Goal: Answer question/provide support

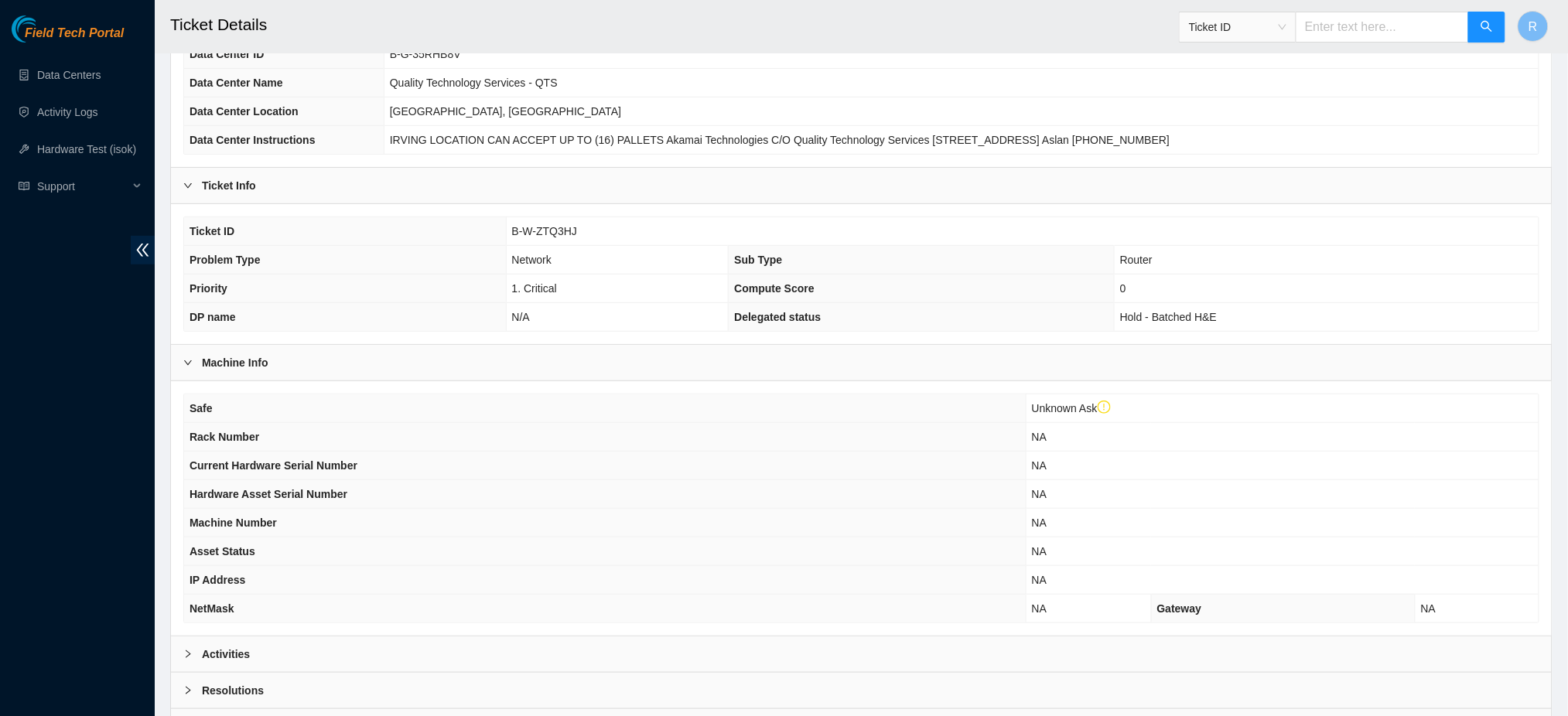
scroll to position [278, 0]
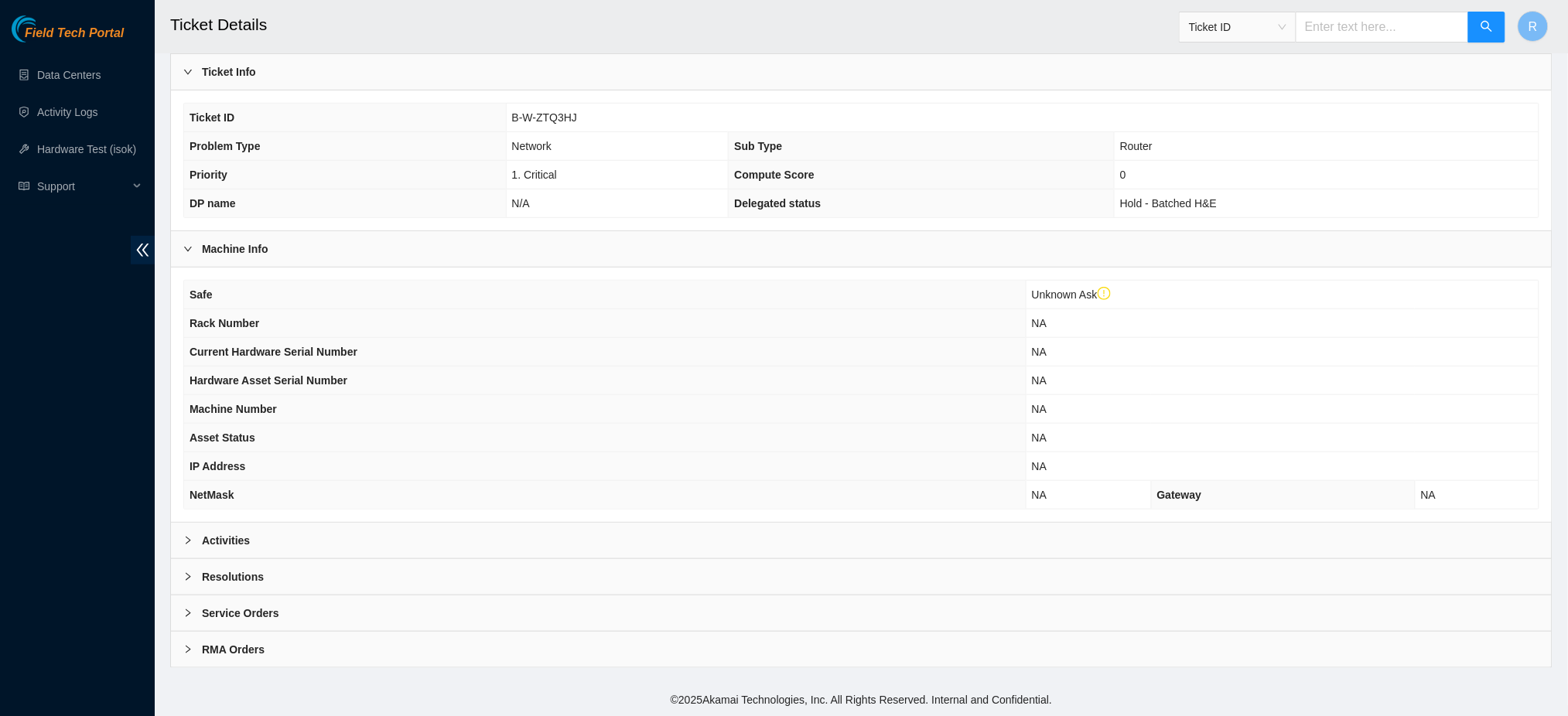
click at [450, 546] on div "Activities" at bounding box center [861, 541] width 1381 height 36
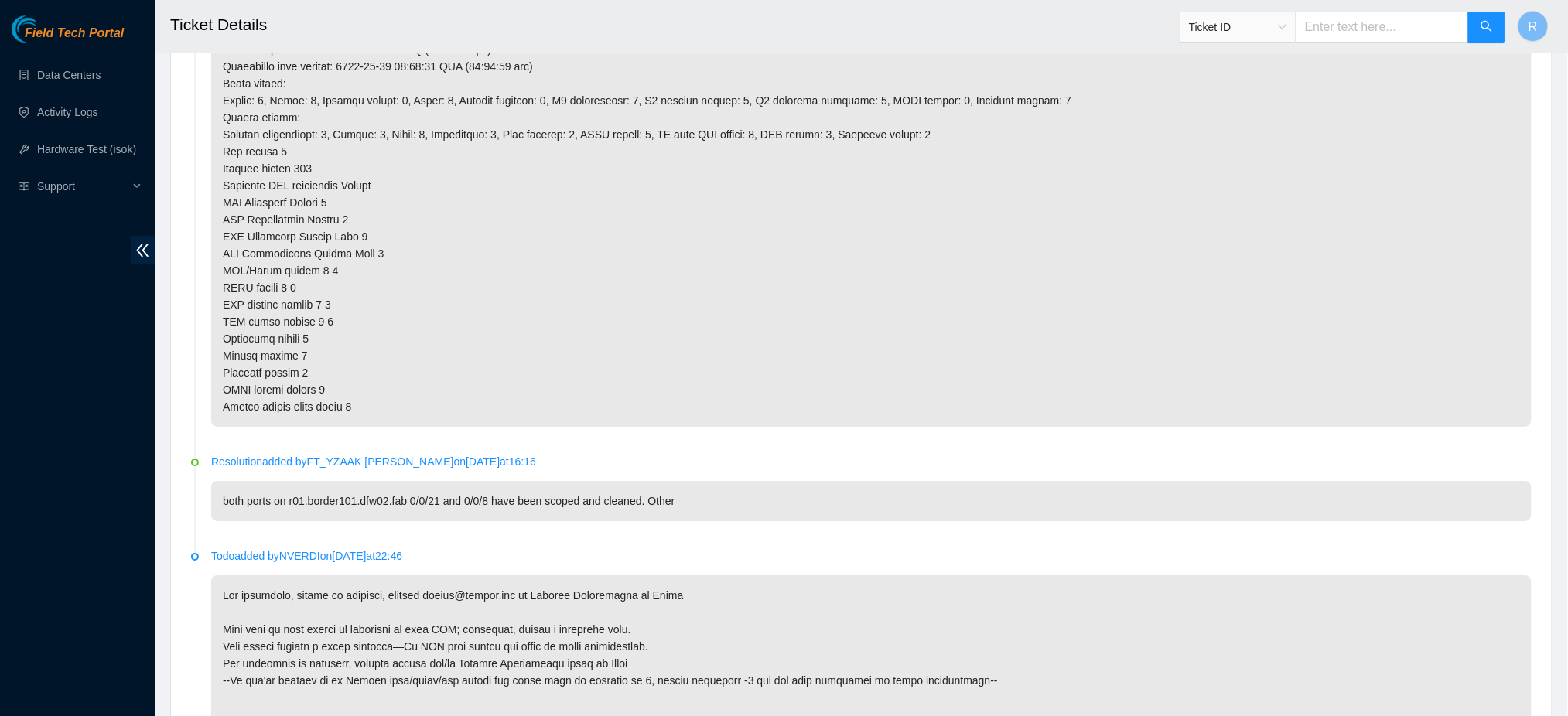
scroll to position [4589, 0]
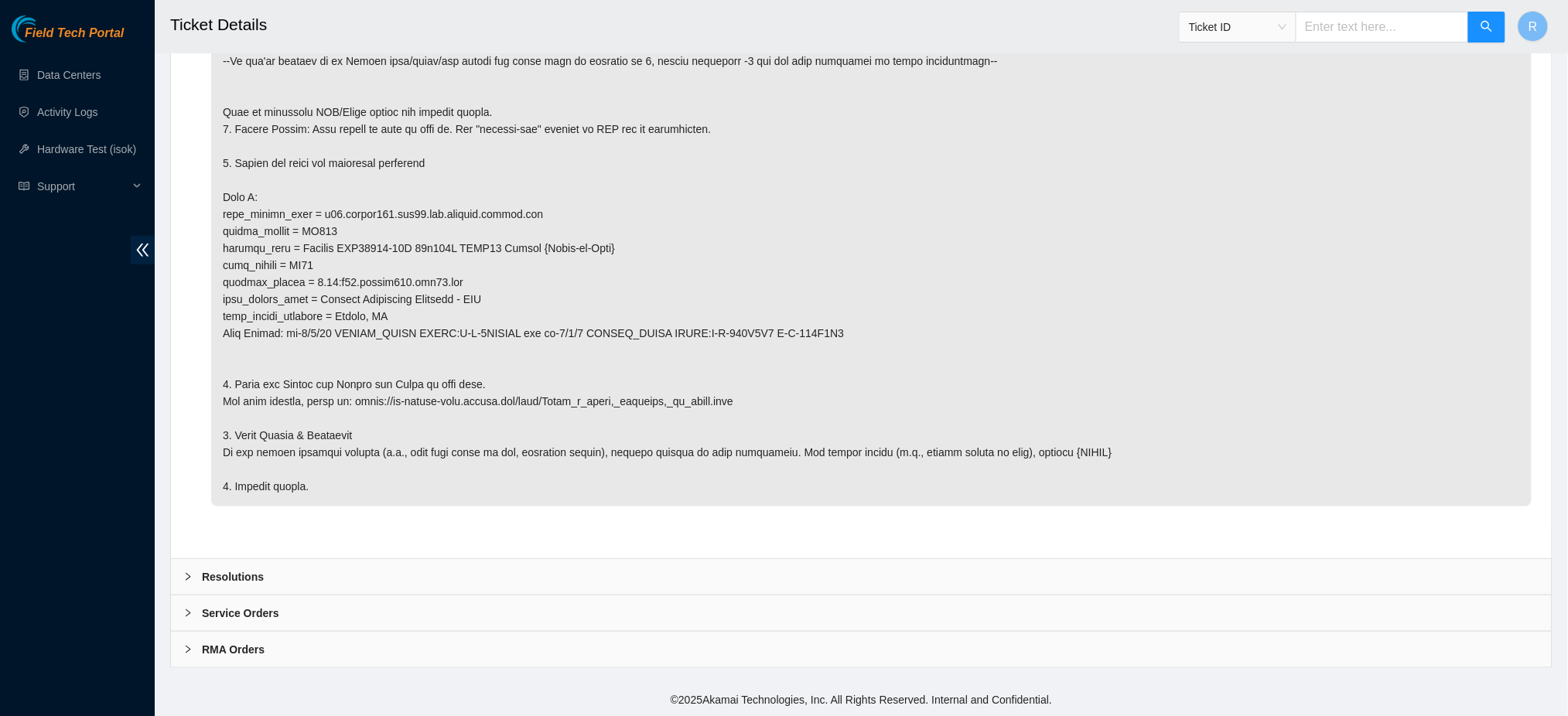
click at [309, 589] on div "Resolutions" at bounding box center [861, 578] width 1381 height 36
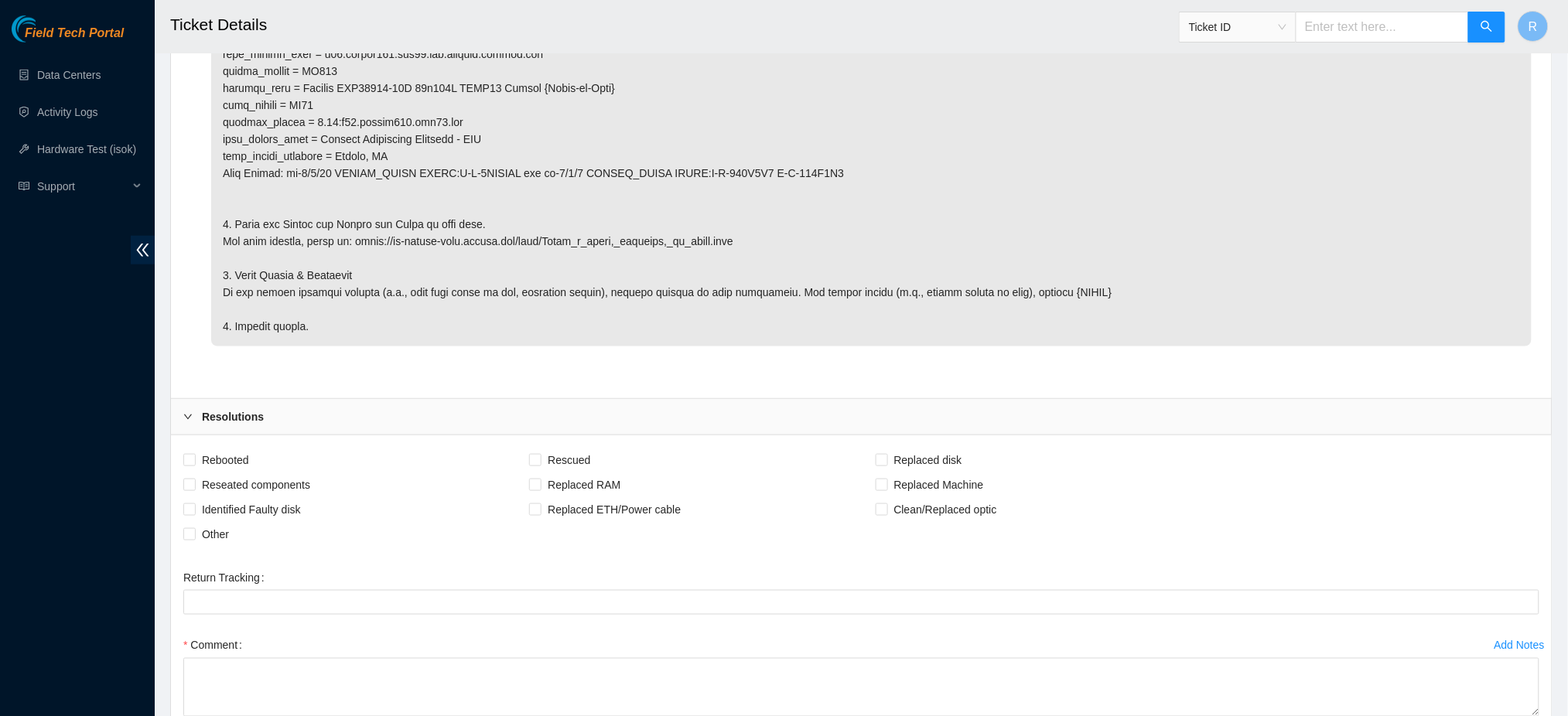
scroll to position [4955, 0]
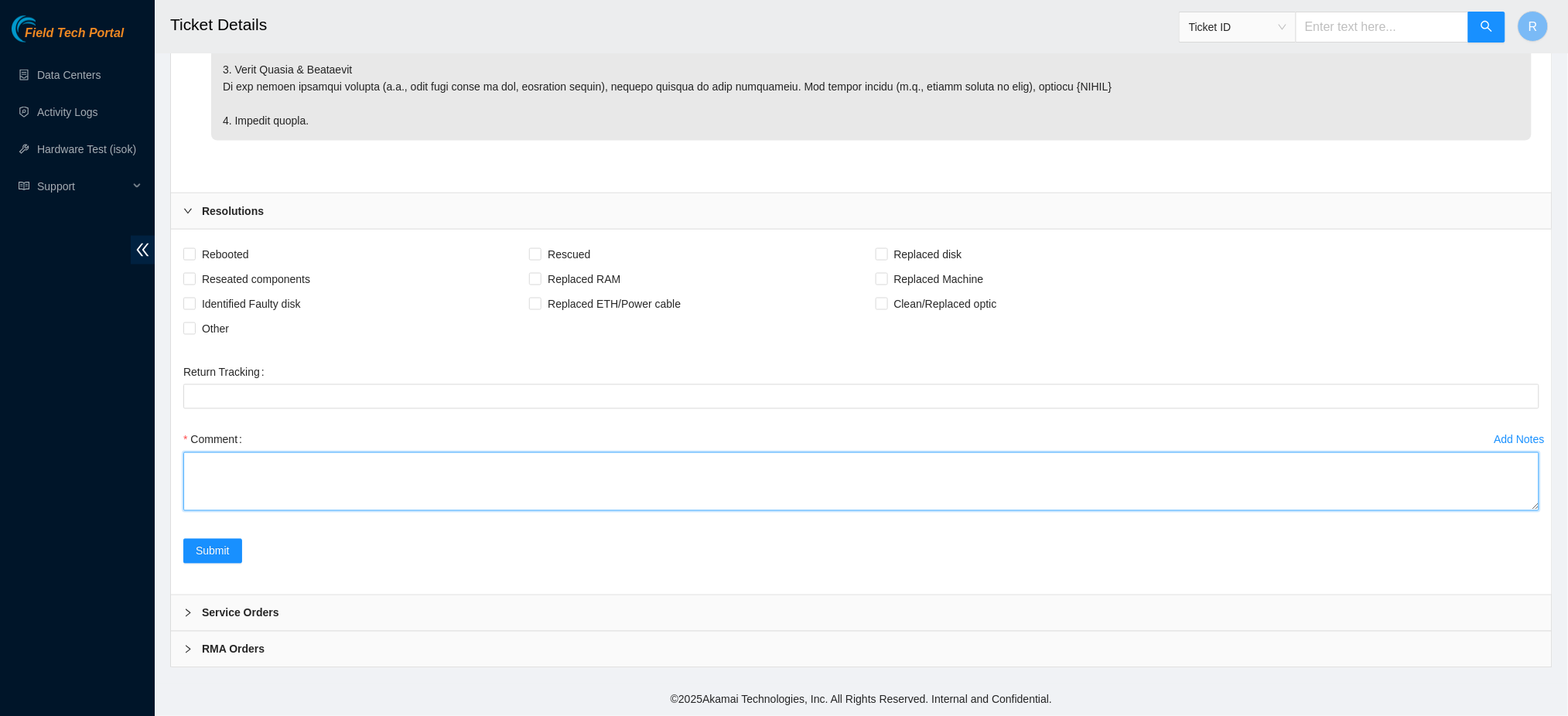
click at [275, 473] on textarea "Comment" at bounding box center [862, 482] width 1357 height 58
type textarea "P"
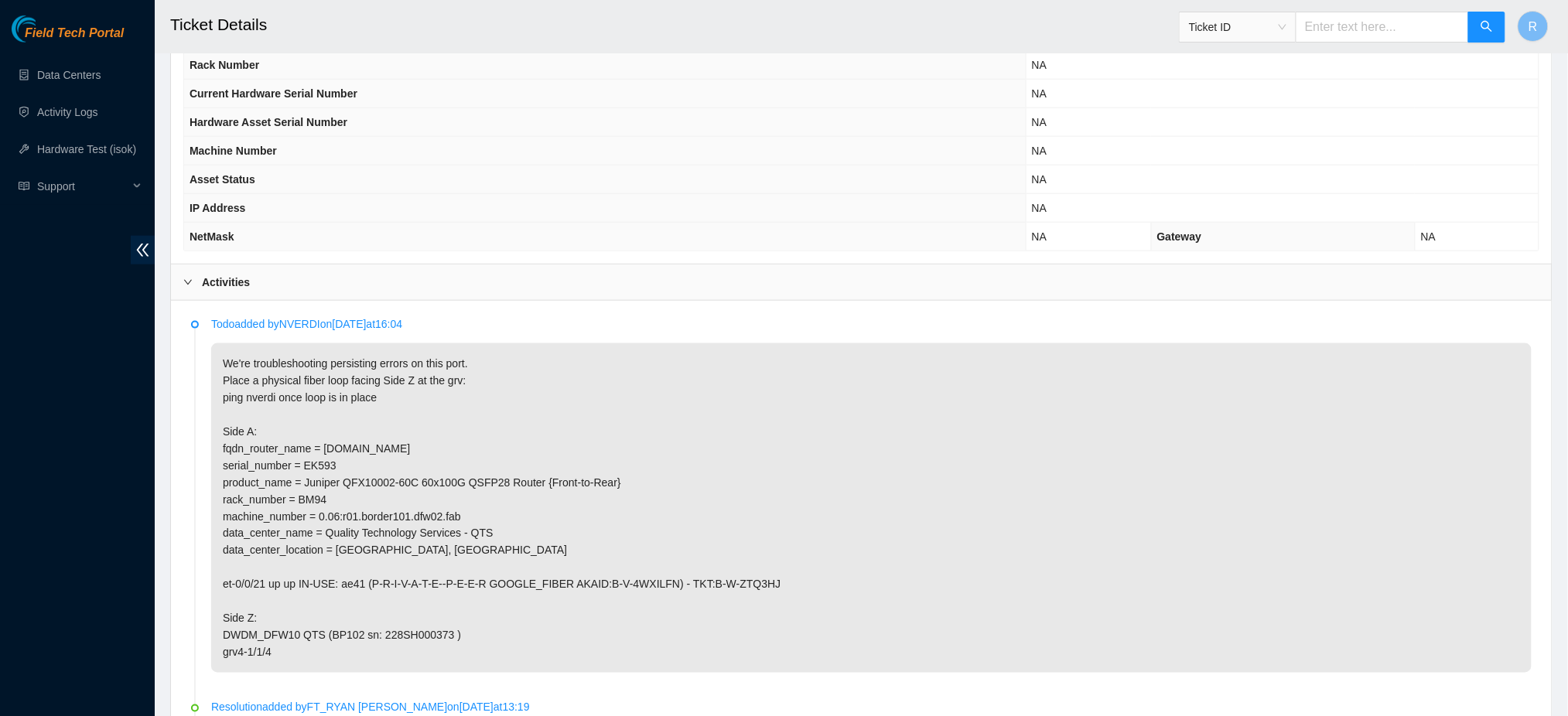
scroll to position [727, 0]
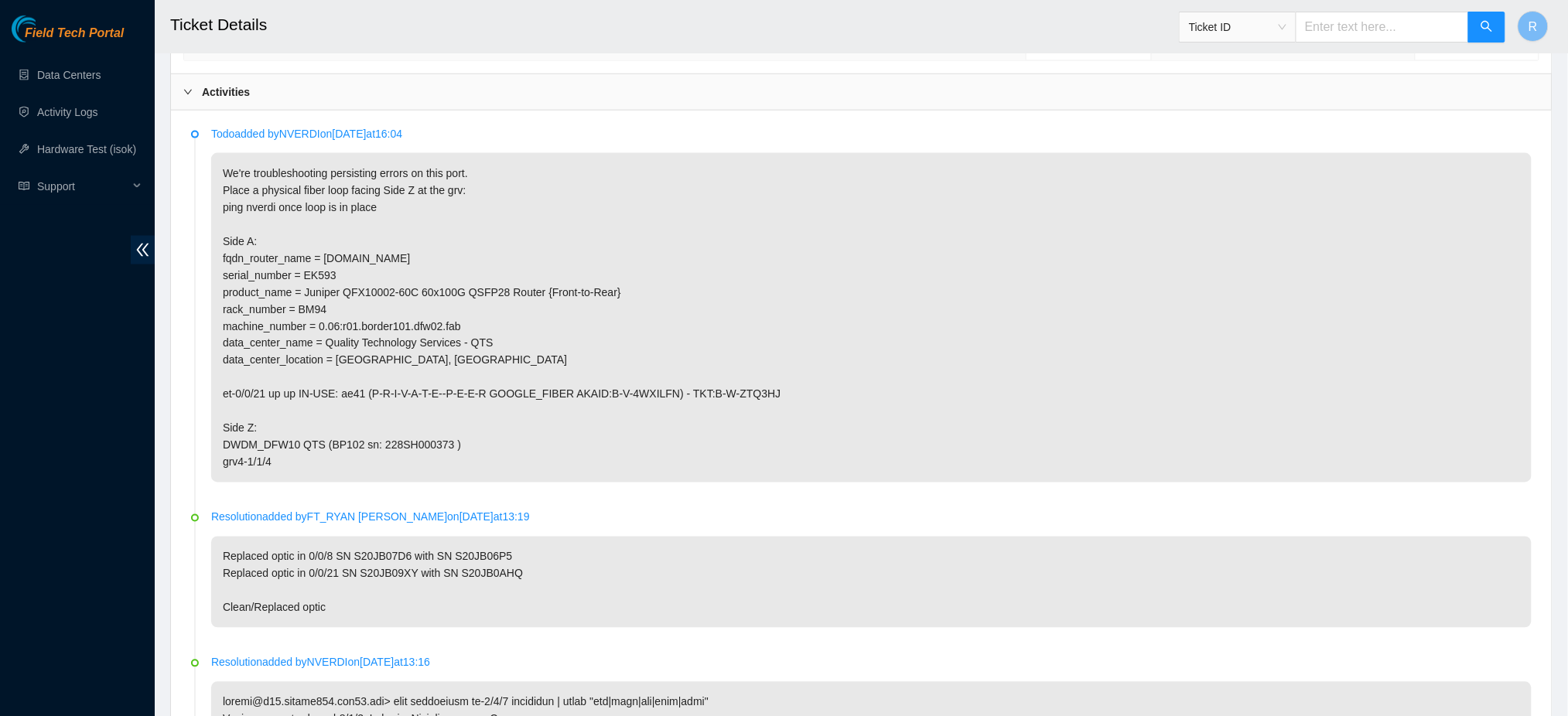
drag, startPoint x: 291, startPoint y: 461, endPoint x: 231, endPoint y: 450, distance: 61.0
click at [220, 449] on p "We're troubleshooting persisting errors on this port. Place a physical fiber lo…" at bounding box center [872, 318] width 1321 height 330
copy p "DWDM_DFW10 QTS (BP102 sn: 228SH000373 ) grv4-1/1/4"
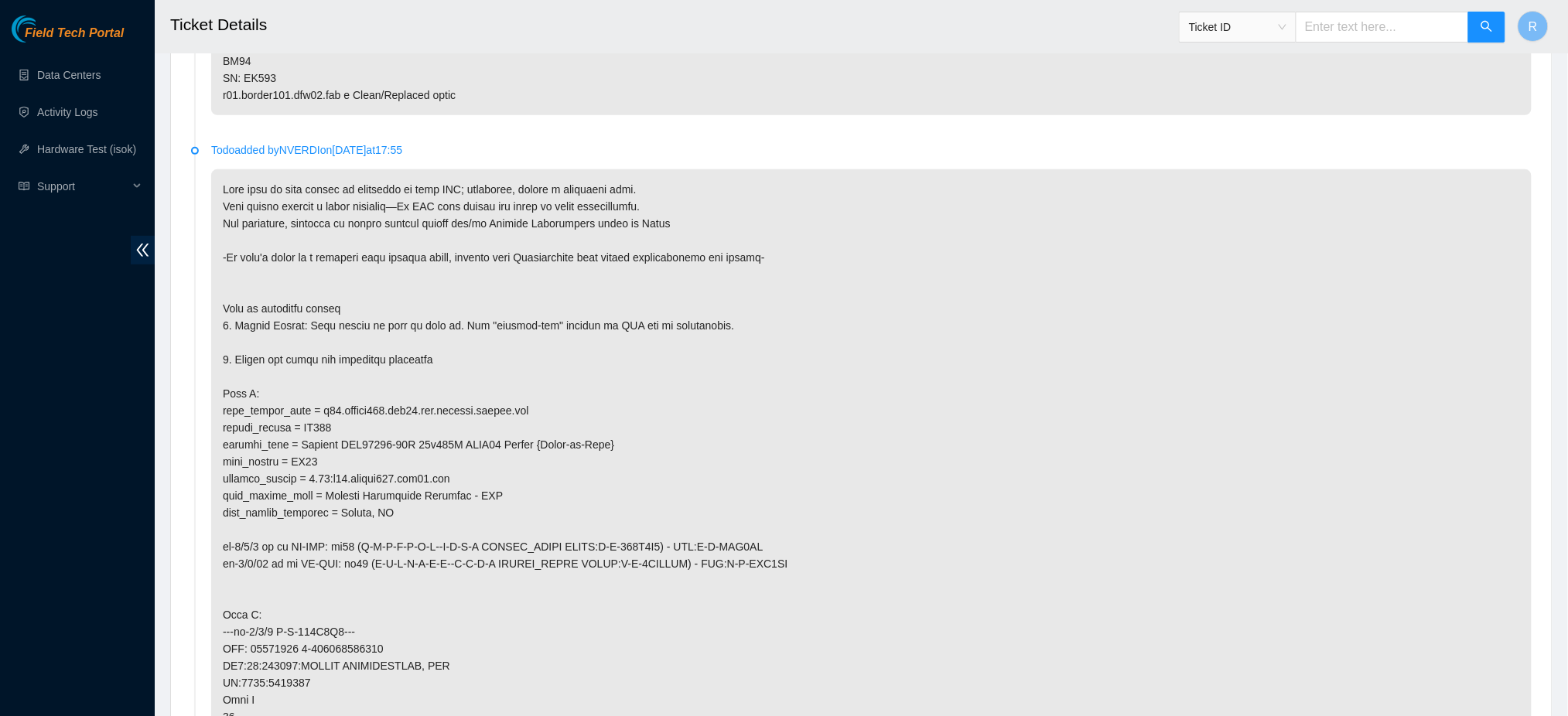
scroll to position [4955, 0]
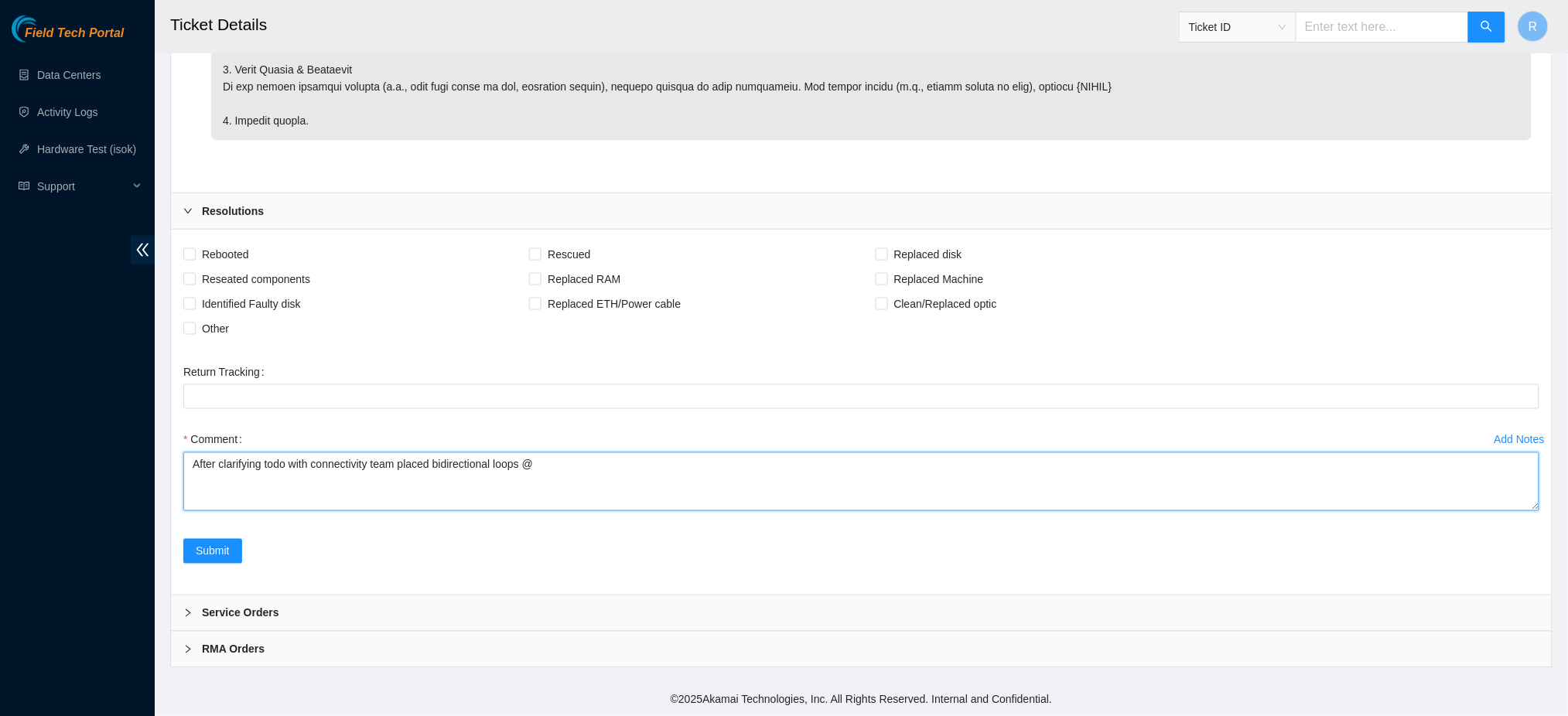
click at [616, 468] on textarea "After clarifying todo with connectivity team placed bidirectional loops @" at bounding box center [862, 482] width 1357 height 58
paste textarea "DWDM_DFW10 QTS (BP102 sn: 228SH000373 ) grv4-1/1/4"
click at [853, 461] on textarea "After clarifying todo with connectivity team placed bidirectional loops @ DWDM_…" at bounding box center [862, 482] width 1357 height 58
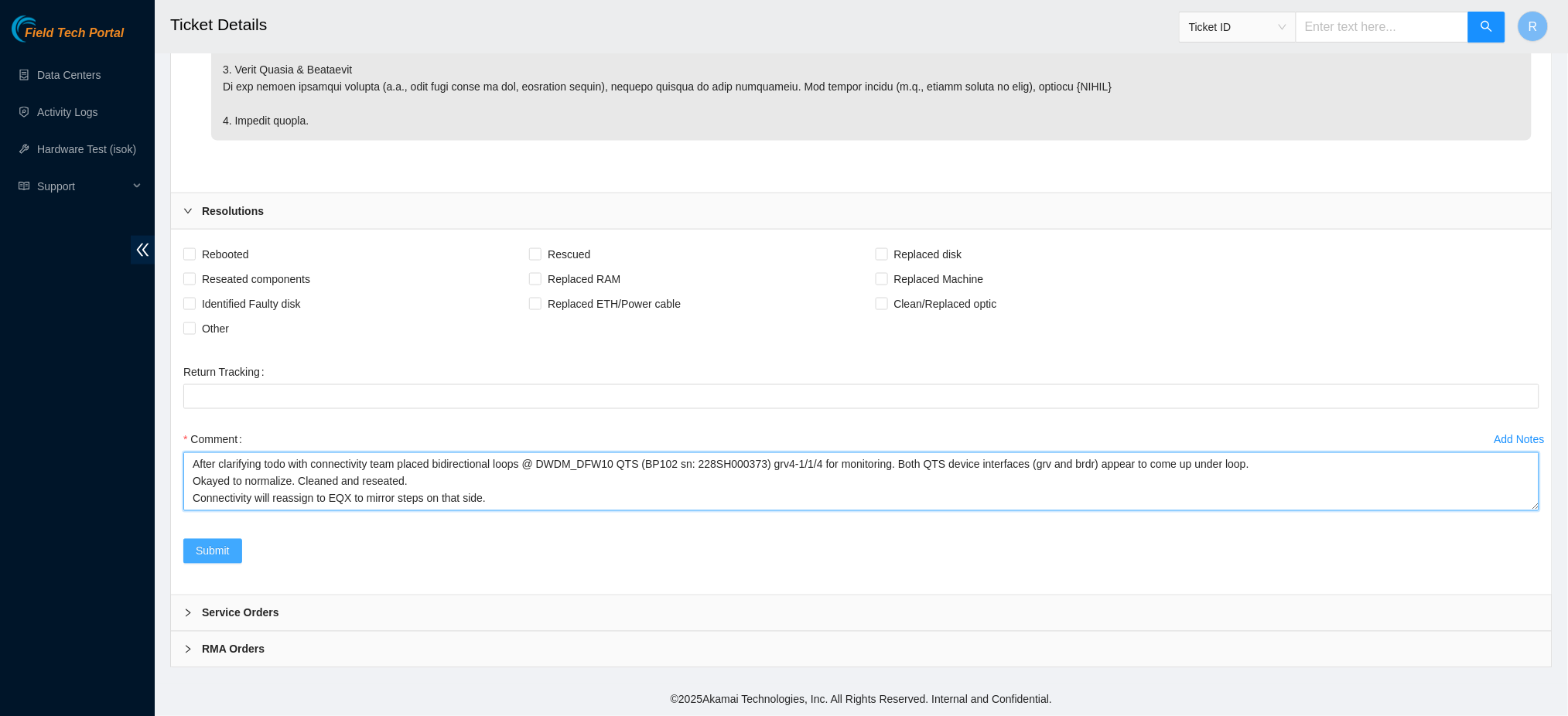
type textarea "After clarifying todo with connectivity team placed bidirectional loops @ DWDM_…"
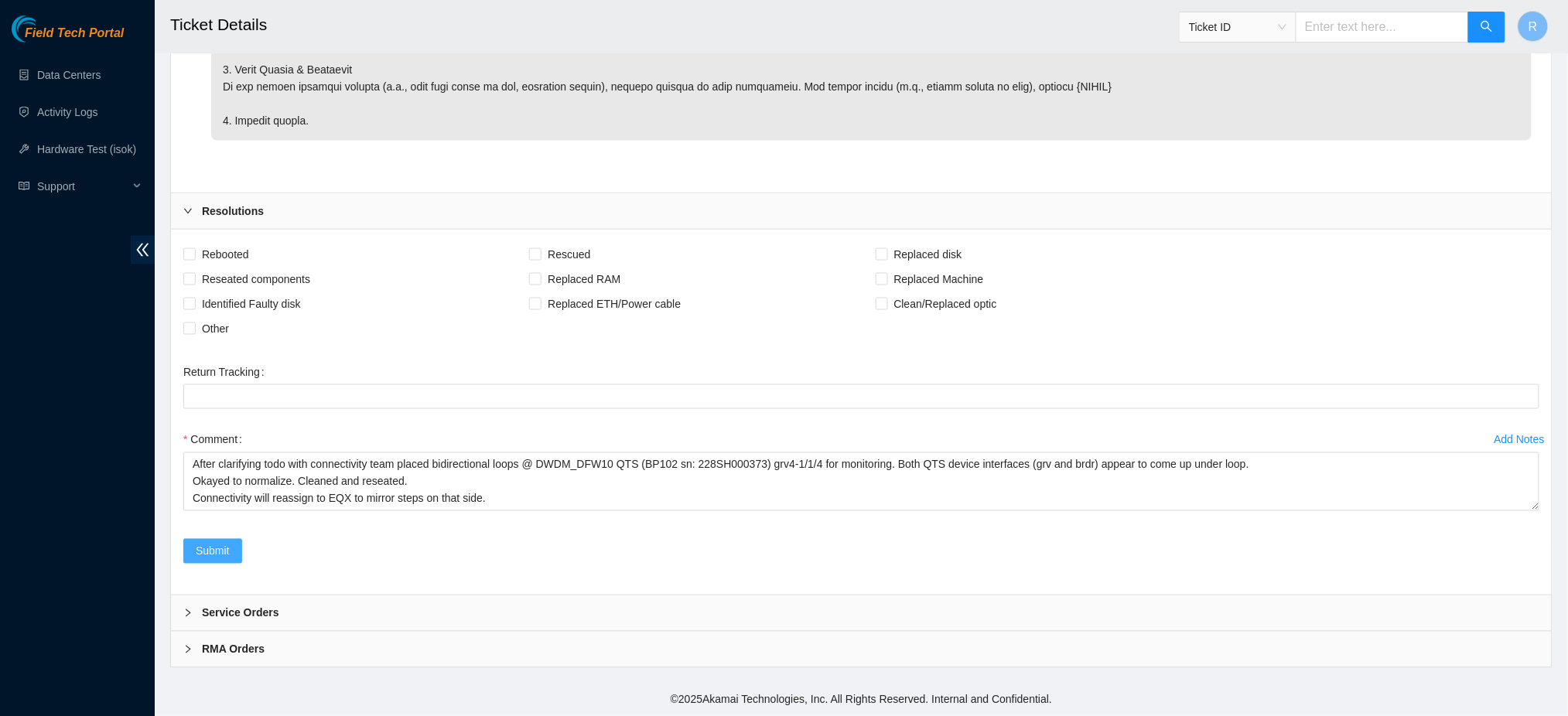
click at [205, 550] on span "Submit" at bounding box center [213, 552] width 34 height 17
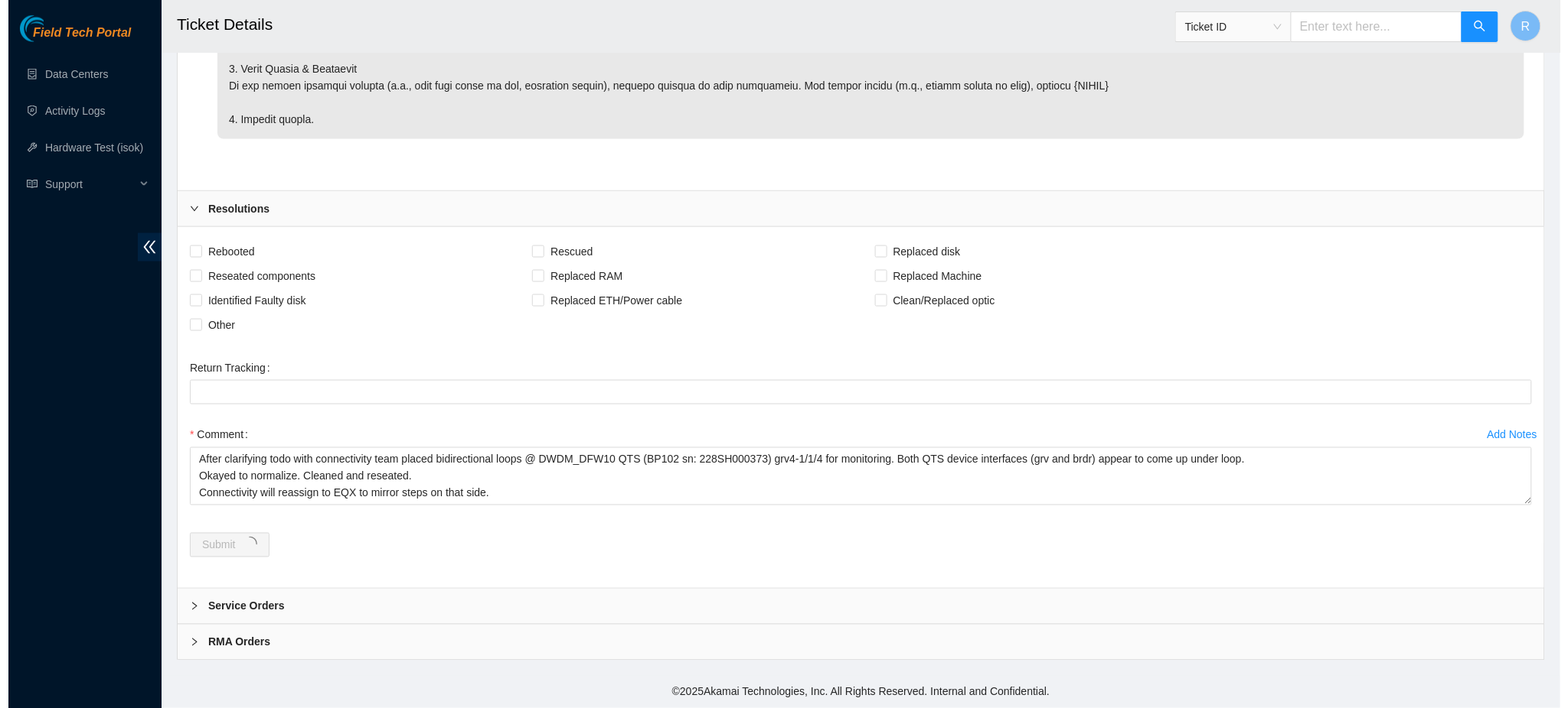
scroll to position [0, 0]
